Goal: Navigation & Orientation: Find specific page/section

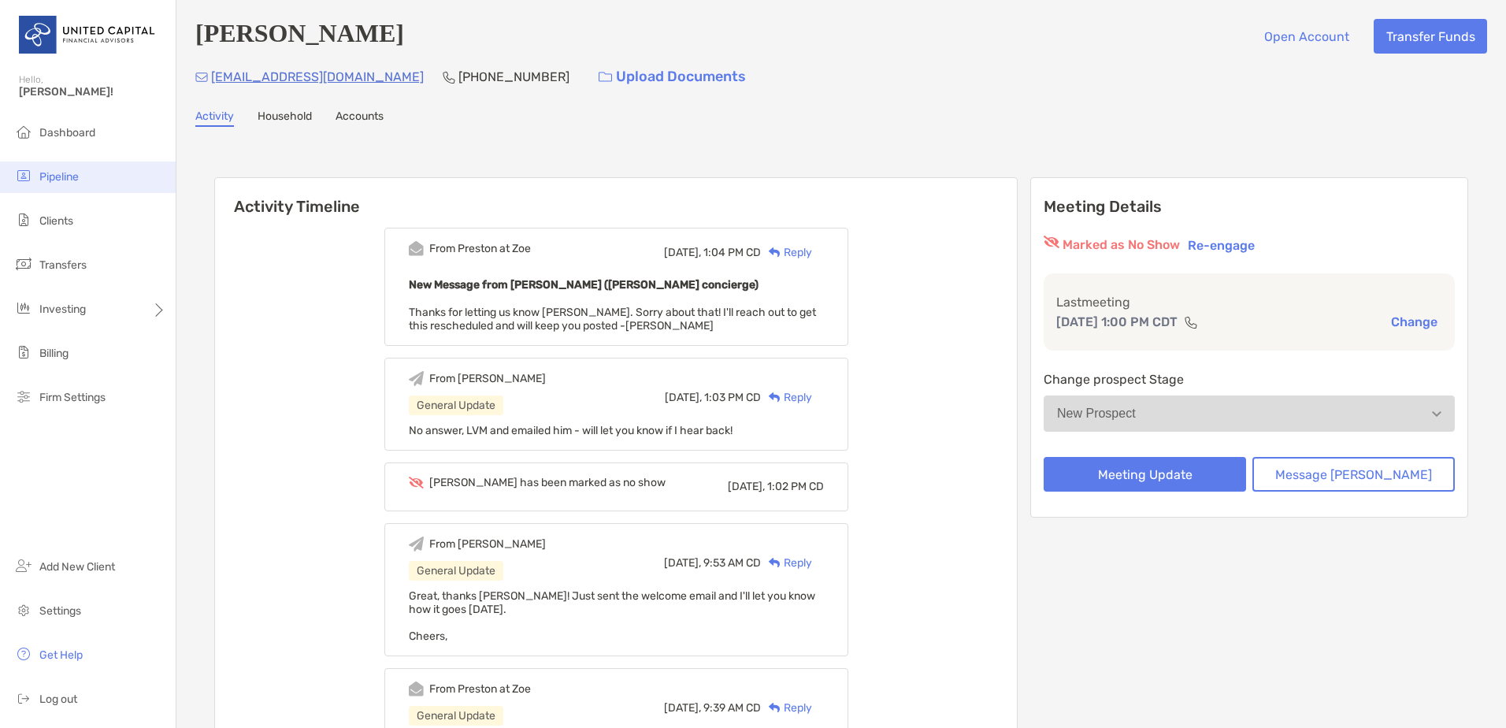
click at [80, 187] on li "Pipeline" at bounding box center [88, 177] width 176 height 32
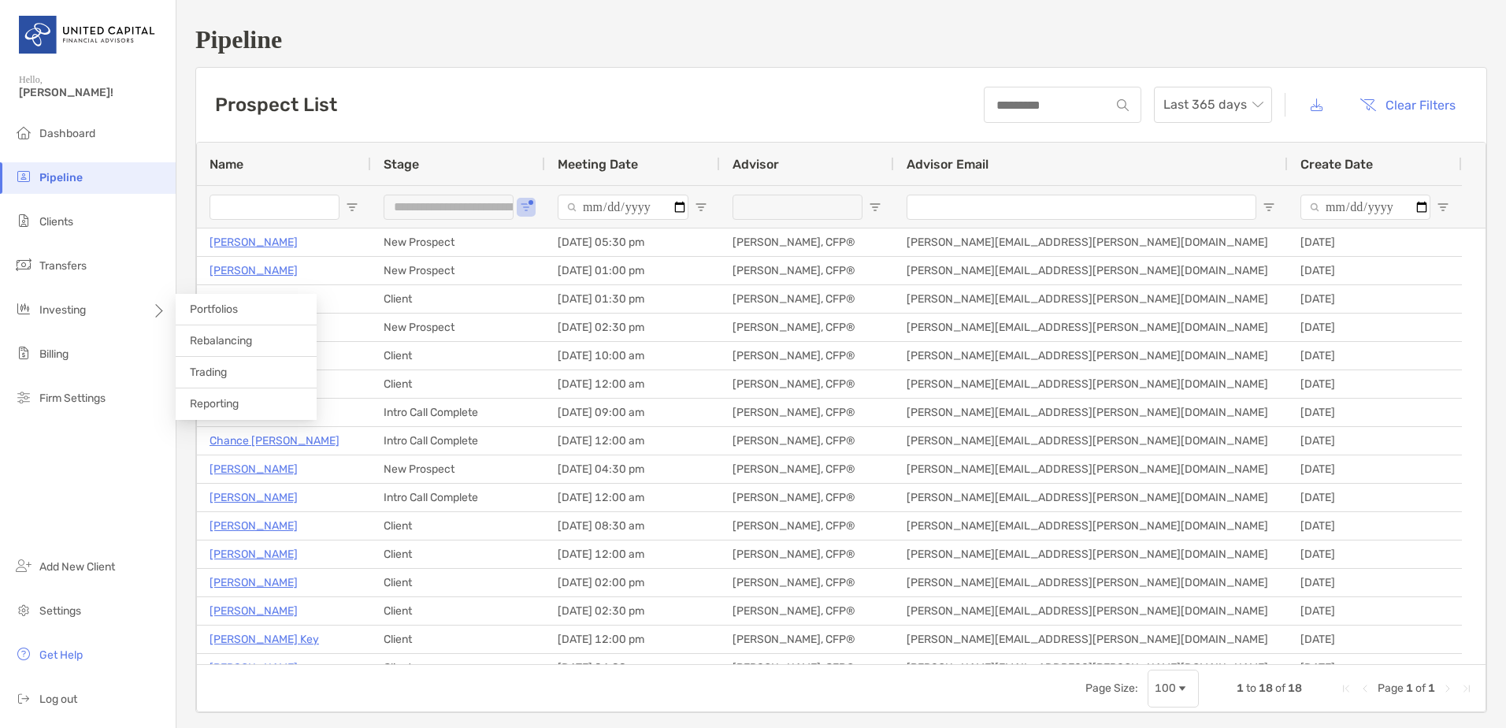
click at [82, 223] on li "Clients" at bounding box center [88, 222] width 176 height 32
